Goal: Task Accomplishment & Management: Manage account settings

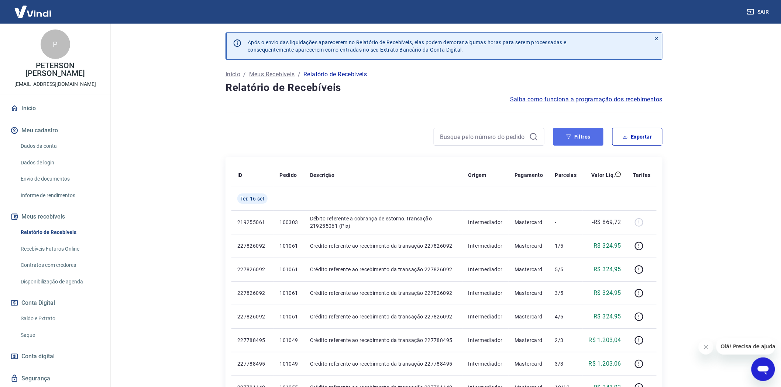
click at [581, 138] on button "Filtros" at bounding box center [578, 137] width 50 height 18
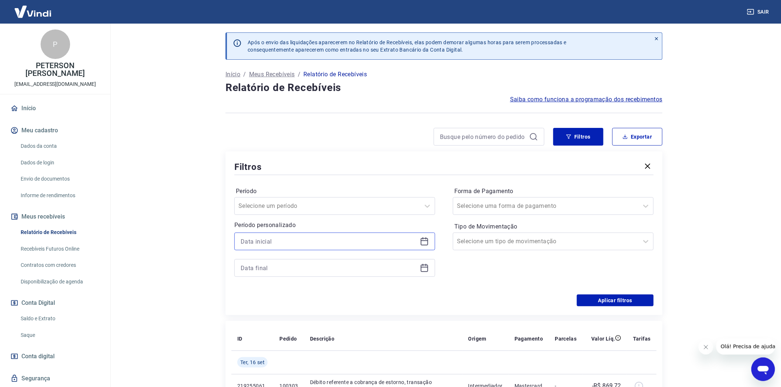
click at [258, 240] on input at bounding box center [329, 241] width 176 height 11
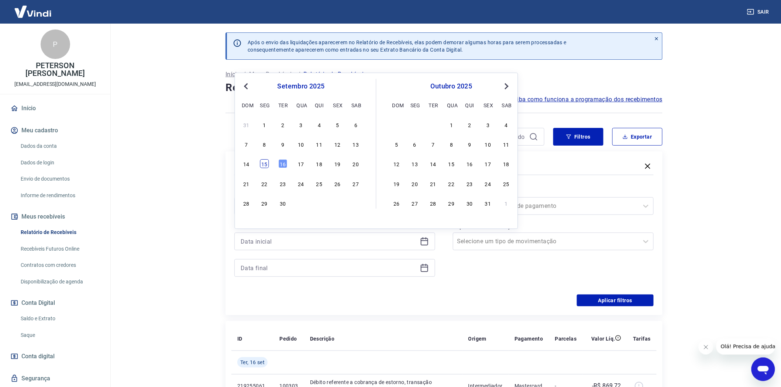
click at [263, 163] on div "15" at bounding box center [264, 164] width 9 height 9
type input "[DATE]"
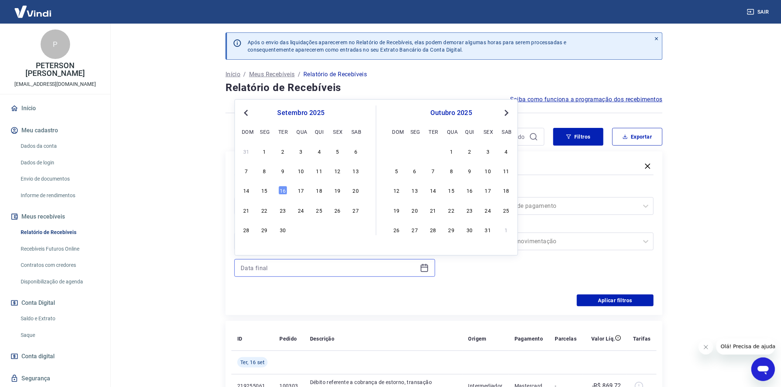
click at [255, 267] on input at bounding box center [329, 268] width 176 height 11
click at [281, 191] on div "16" at bounding box center [282, 190] width 9 height 9
click at [611, 300] on button "Aplicar filtros" at bounding box center [615, 301] width 77 height 12
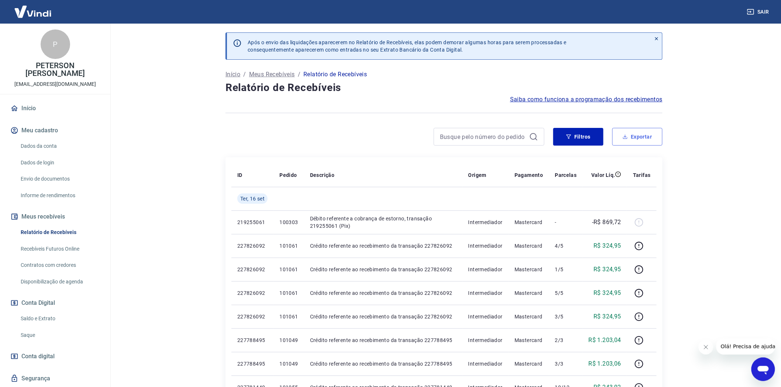
click at [642, 136] on button "Exportar" at bounding box center [637, 137] width 50 height 18
type input "[DATE]"
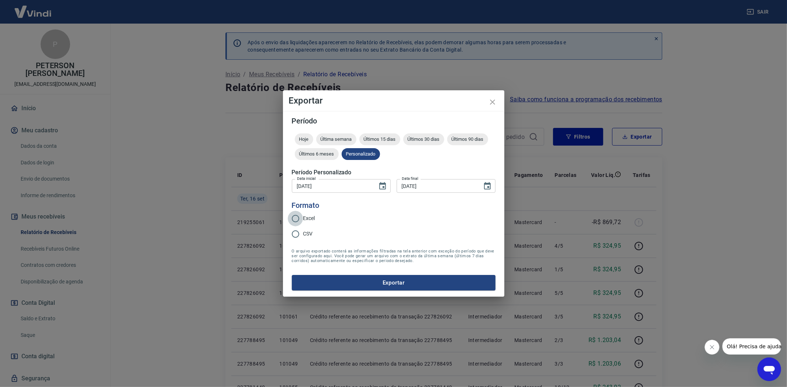
click at [294, 218] on input "Excel" at bounding box center [295, 218] width 15 height 15
radio input "true"
click at [394, 281] on button "Exportar" at bounding box center [394, 282] width 204 height 15
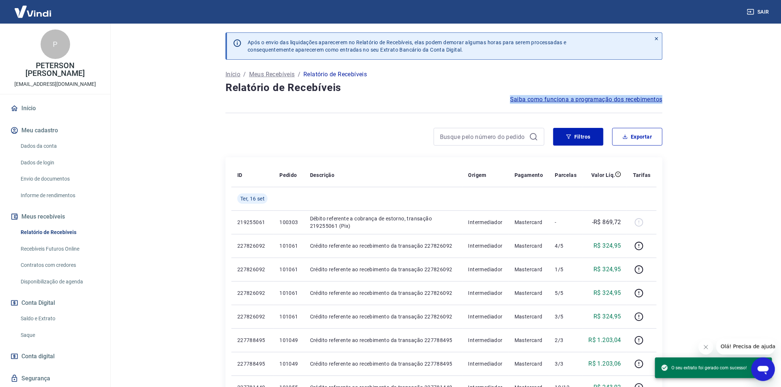
drag, startPoint x: 413, startPoint y: 93, endPoint x: 318, endPoint y: 122, distance: 99.5
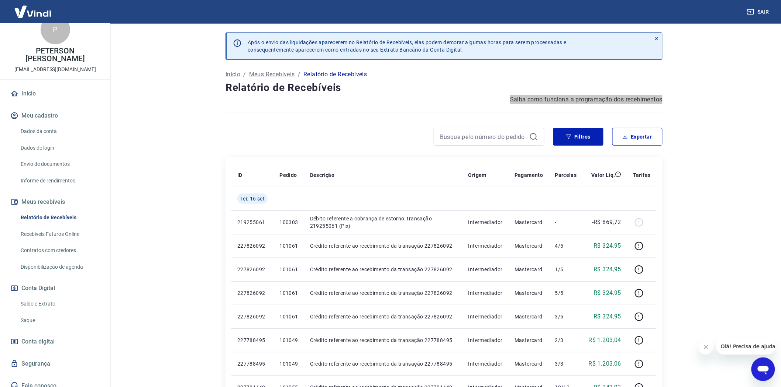
scroll to position [21, 0]
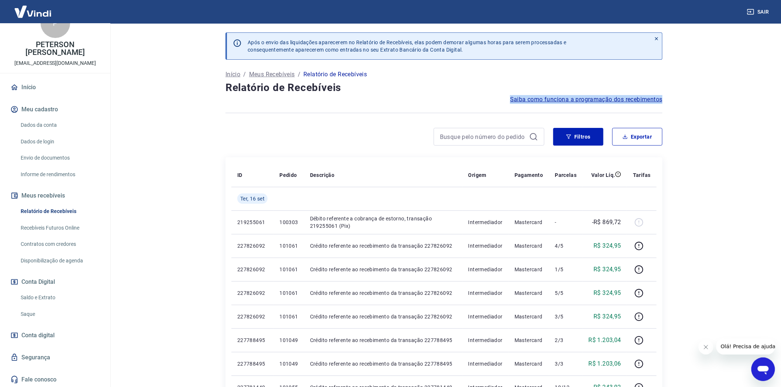
drag, startPoint x: 34, startPoint y: 296, endPoint x: 99, endPoint y: 311, distance: 66.9
click at [34, 296] on link "Saldo e Extrato" at bounding box center [60, 297] width 84 height 15
